Goal: Find contact information: Find contact information

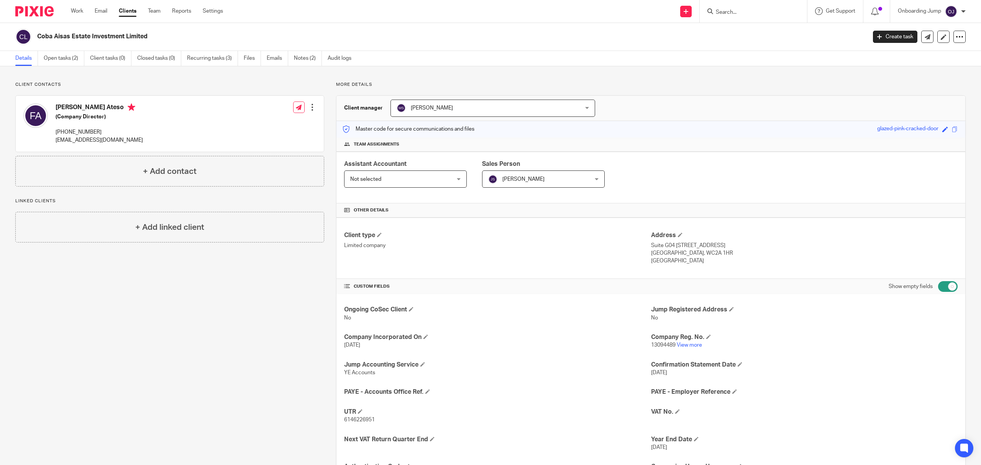
click at [721, 13] on input "Search" at bounding box center [749, 12] width 69 height 7
paste input "Melmcveigh Ltd"
type input "Melmcveigh Ltd"
click at [766, 36] on link at bounding box center [770, 33] width 112 height 18
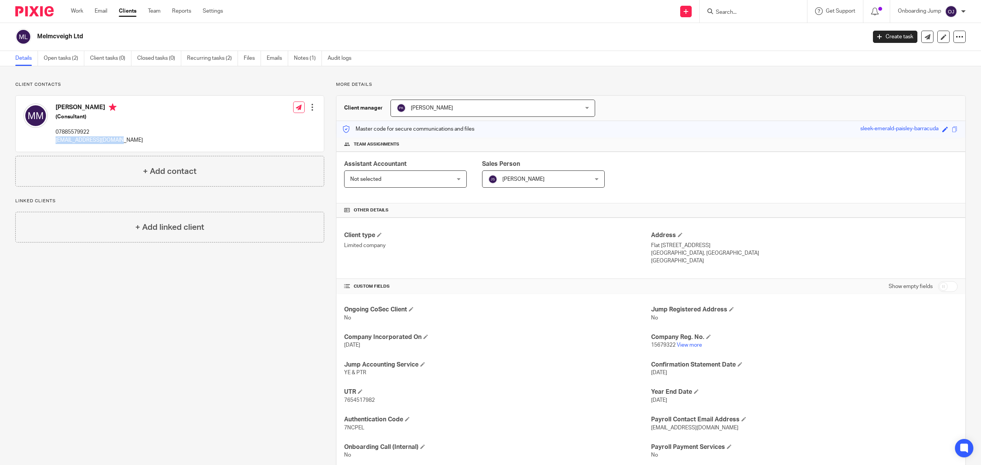
drag, startPoint x: 122, startPoint y: 140, endPoint x: 57, endPoint y: 142, distance: 65.2
click at [57, 142] on p "[EMAIL_ADDRESS][DOMAIN_NAME]" at bounding box center [99, 140] width 87 height 8
copy p "[EMAIL_ADDRESS][DOMAIN_NAME]"
click at [274, 60] on link "Emails" at bounding box center [277, 58] width 21 height 15
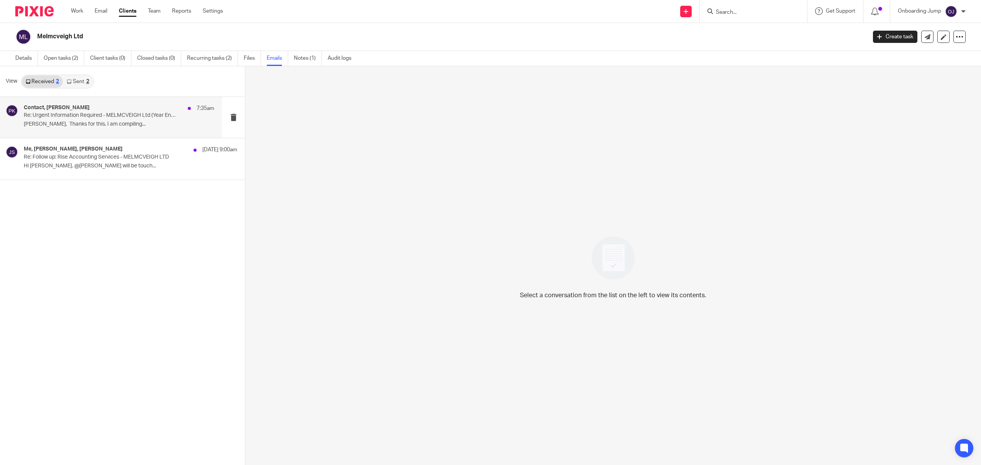
click at [160, 123] on p "Priya, Thanks for this. I am compiling..." at bounding box center [119, 124] width 190 height 7
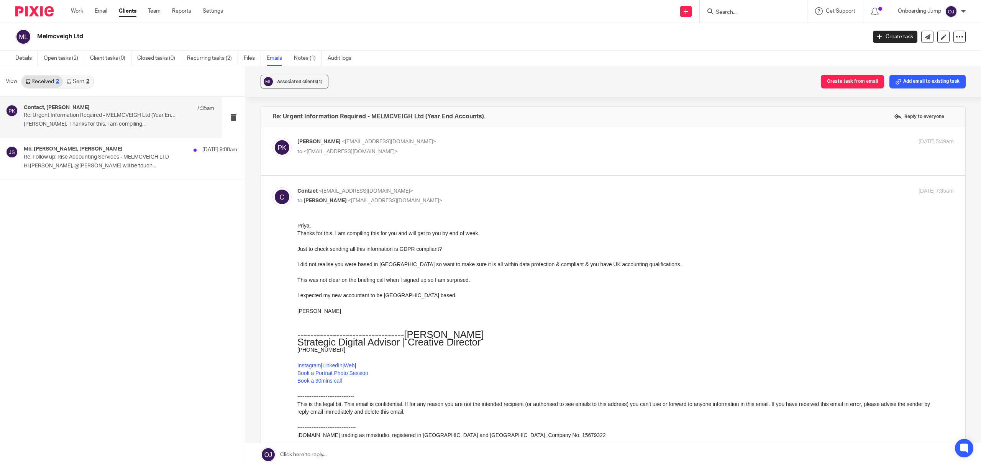
click at [385, 163] on div "Priya Kalidass <priya@riseaccounting.co.uk> to <contact@melmcveigh.com> 17 Sep …" at bounding box center [613, 151] width 681 height 26
click at [367, 162] on div "Priya Kalidass <priya@riseaccounting.co.uk> to <contact@melmcveigh.com> 17 Sep …" at bounding box center [613, 151] width 681 height 26
click at [339, 153] on span "<contact@melmcveigh.com>" at bounding box center [351, 151] width 94 height 5
checkbox input "true"
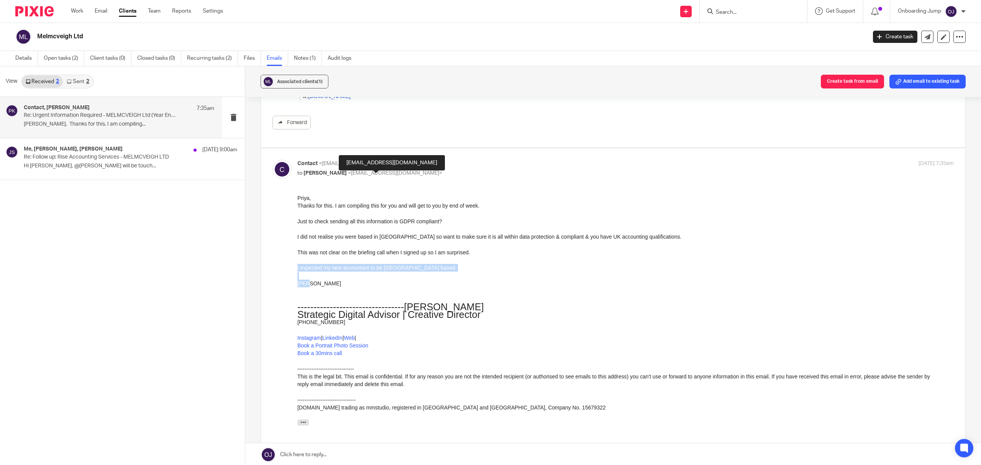
scroll to position [593, 0]
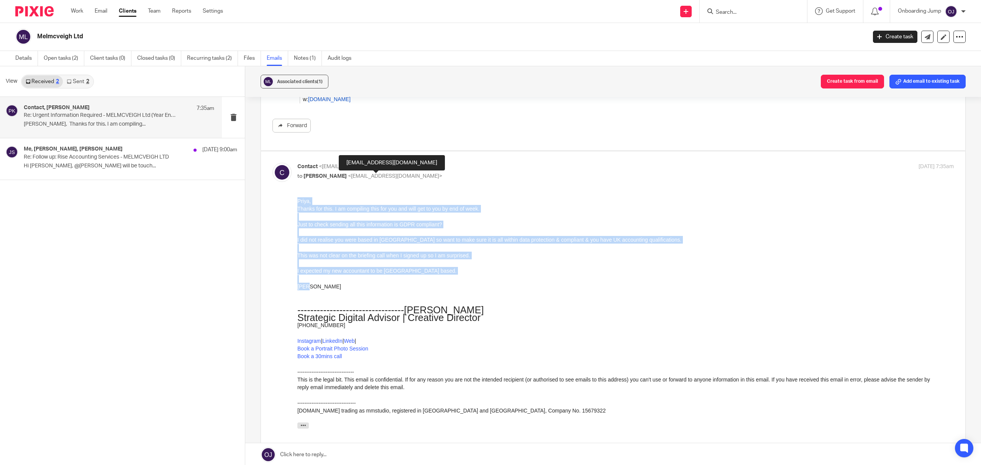
drag, startPoint x: 322, startPoint y: 288, endPoint x: 586, endPoint y: 395, distance: 285.3
copy div "Priya, Thanks for this. I am compiling this for you and will get to you by end …"
